Goal: Find specific page/section: Find specific page/section

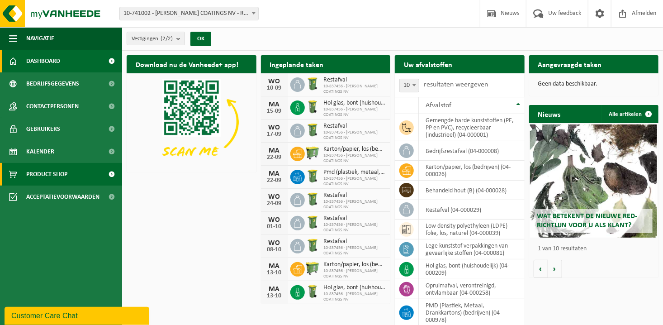
click at [112, 172] on span at bounding box center [112, 174] width 20 height 23
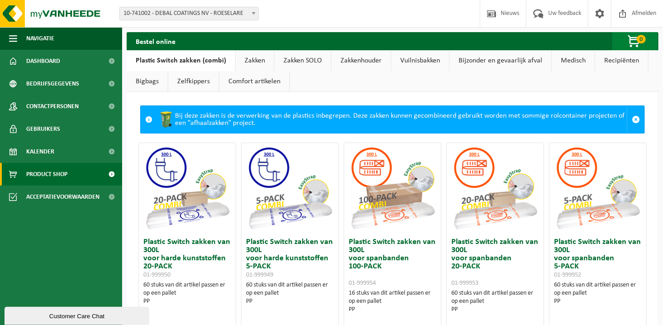
click at [641, 42] on span "0" at bounding box center [641, 39] width 9 height 9
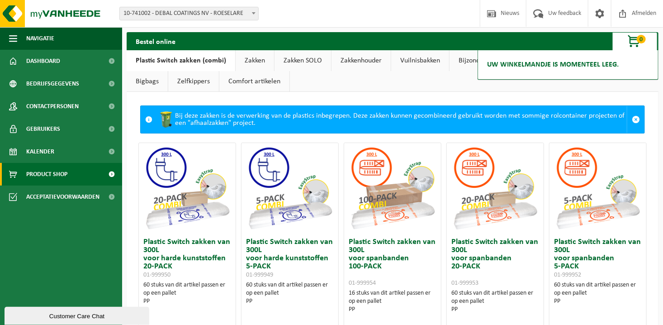
click at [442, 83] on ul "Plastic Switch zakken (combi) Zakken Zakken SOLO Zakkenhouder Vuilnisbakken Bij…" at bounding box center [393, 71] width 532 height 42
click at [79, 102] on span "Contactpersonen" at bounding box center [52, 106] width 52 height 23
